Goal: Navigation & Orientation: Find specific page/section

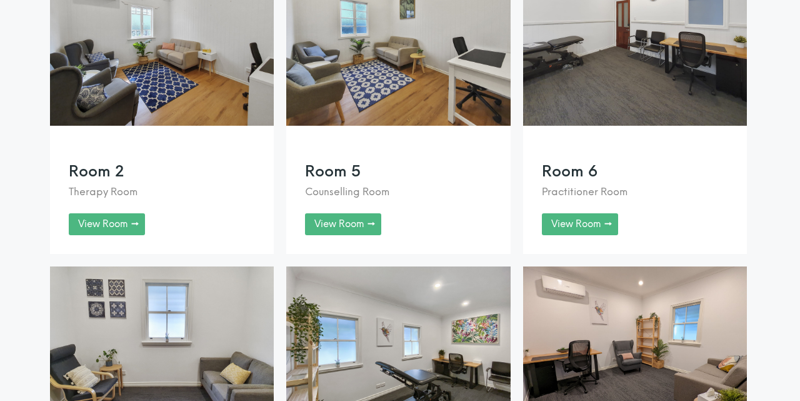
scroll to position [1832, 0]
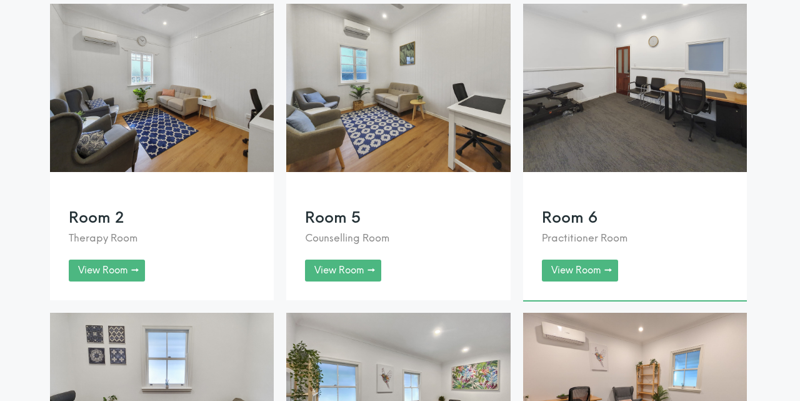
click at [586, 154] on link at bounding box center [635, 152] width 224 height 296
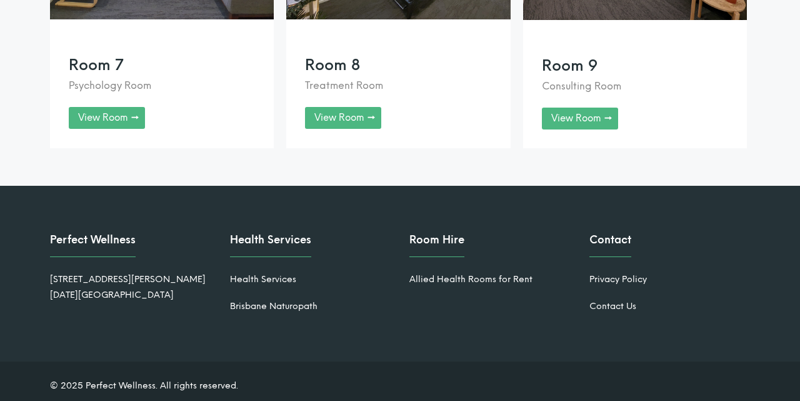
scroll to position [2558, 0]
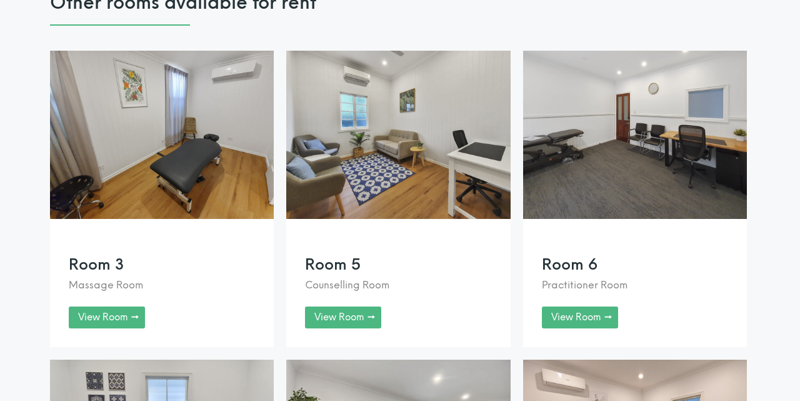
scroll to position [1870, 0]
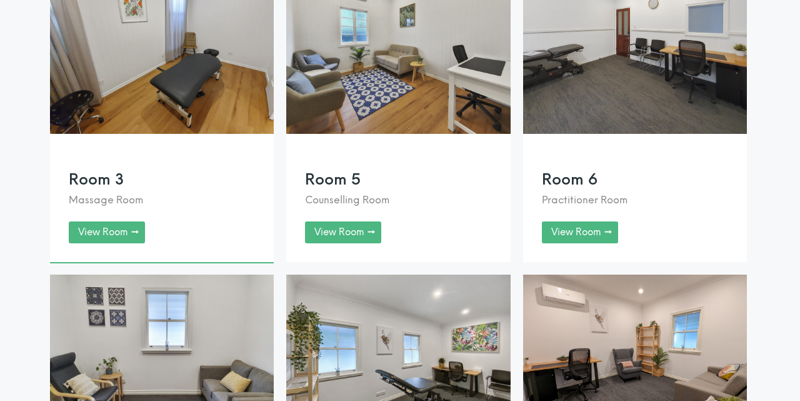
click at [127, 237] on link at bounding box center [162, 114] width 224 height 296
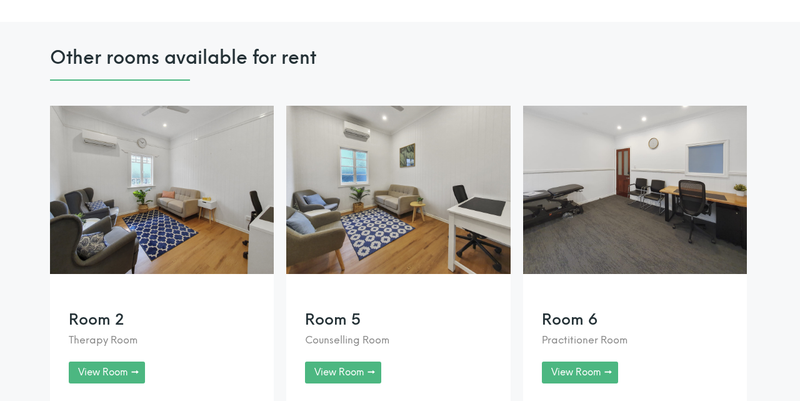
scroll to position [2303, 0]
